Goal: Check status

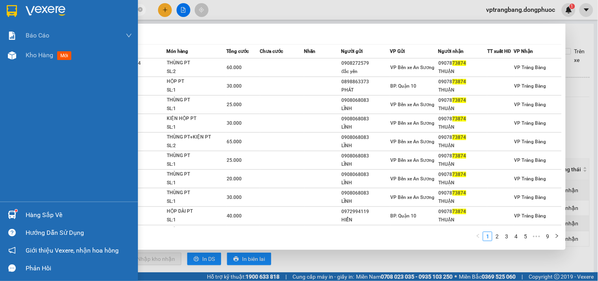
click at [22, 215] on div "Hàng sắp về" at bounding box center [69, 215] width 138 height 18
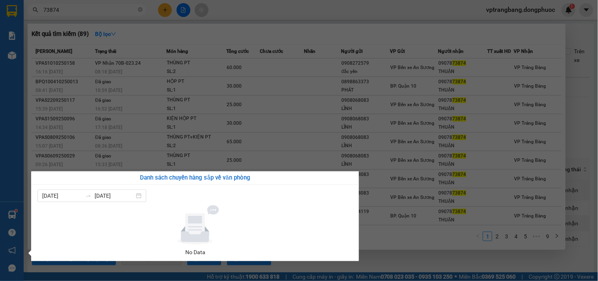
click at [577, 102] on section "Kết quả tìm kiếm ( 89 ) Bộ lọc Mã ĐH Trạng thái Món hàng Tổng cước Chưa cước Nh…" at bounding box center [299, 140] width 598 height 281
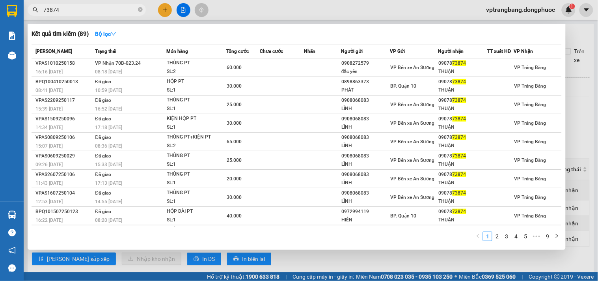
click at [578, 102] on div at bounding box center [299, 140] width 598 height 281
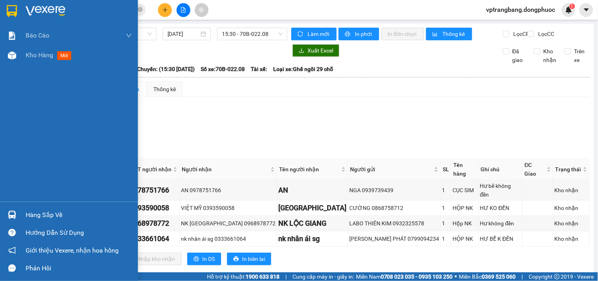
click at [20, 216] on div "Hàng sắp về" at bounding box center [69, 215] width 138 height 18
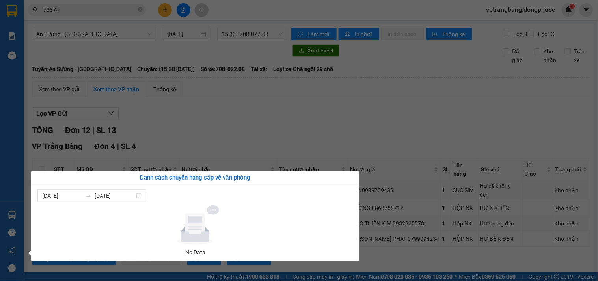
click at [227, 134] on section "Kết quả tìm kiếm ( 89 ) Bộ lọc Mã ĐH Trạng thái Món hàng Tổng cước Chưa cước Nh…" at bounding box center [299, 140] width 598 height 281
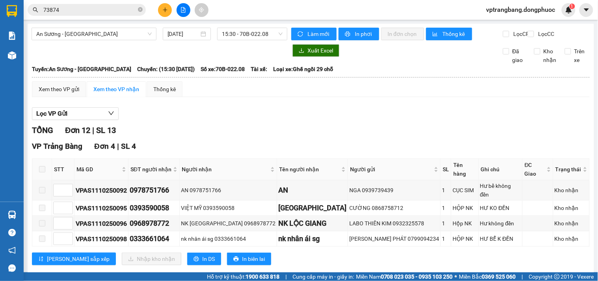
click at [96, 10] on input "73874" at bounding box center [89, 10] width 93 height 9
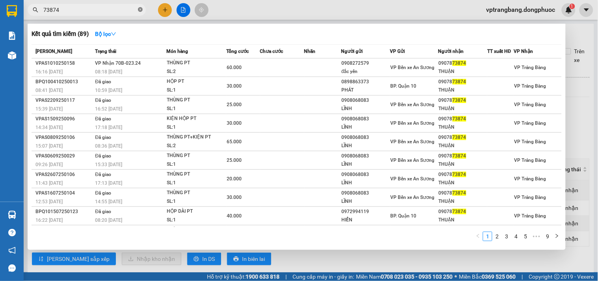
click at [140, 8] on icon "close-circle" at bounding box center [140, 9] width 5 height 5
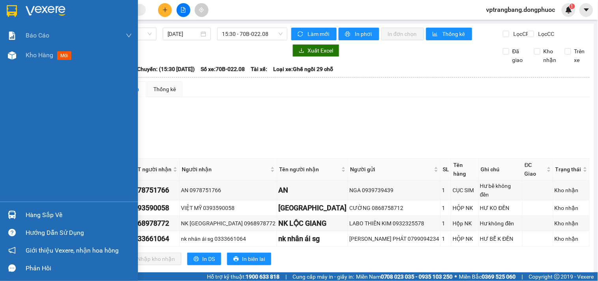
drag, startPoint x: 33, startPoint y: 210, endPoint x: 38, endPoint y: 209, distance: 4.8
click at [34, 209] on div "Hàng sắp về" at bounding box center [79, 215] width 106 height 12
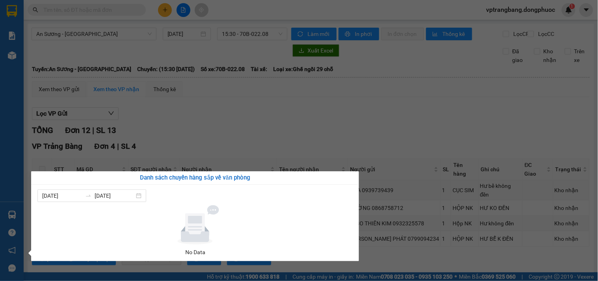
click at [206, 104] on section "Kết quả tìm kiếm ( 89 ) Bộ lọc Mã ĐH Trạng thái Món hàng Tổng cước Chưa cước Nh…" at bounding box center [299, 140] width 598 height 281
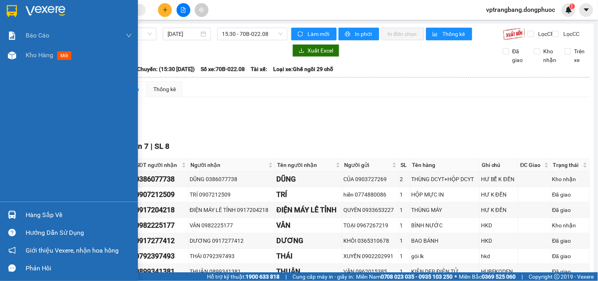
click at [25, 217] on div "Hàng sắp về" at bounding box center [69, 215] width 138 height 18
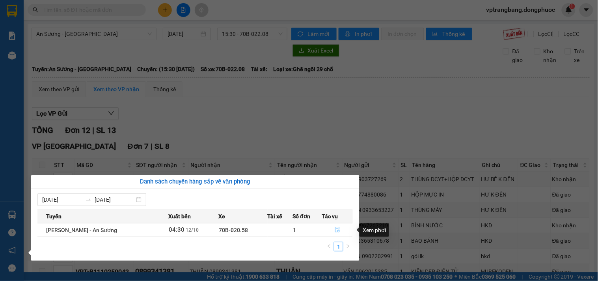
click at [333, 229] on button "button" at bounding box center [338, 230] width 30 height 13
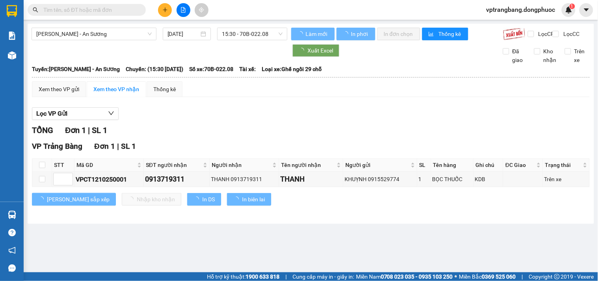
type input "12/10/2025"
